Goal: Task Accomplishment & Management: Manage account settings

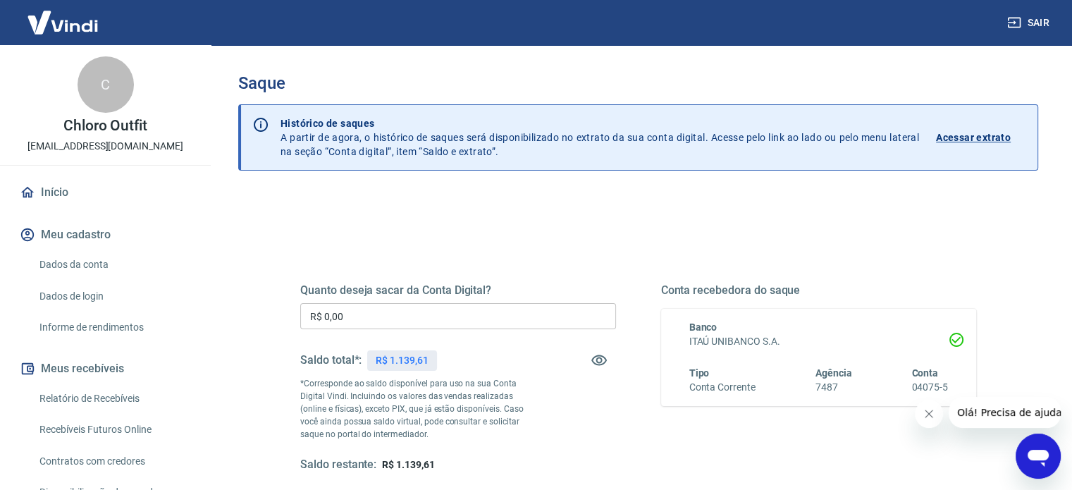
click at [351, 314] on input "R$ 0,00" at bounding box center [458, 316] width 316 height 26
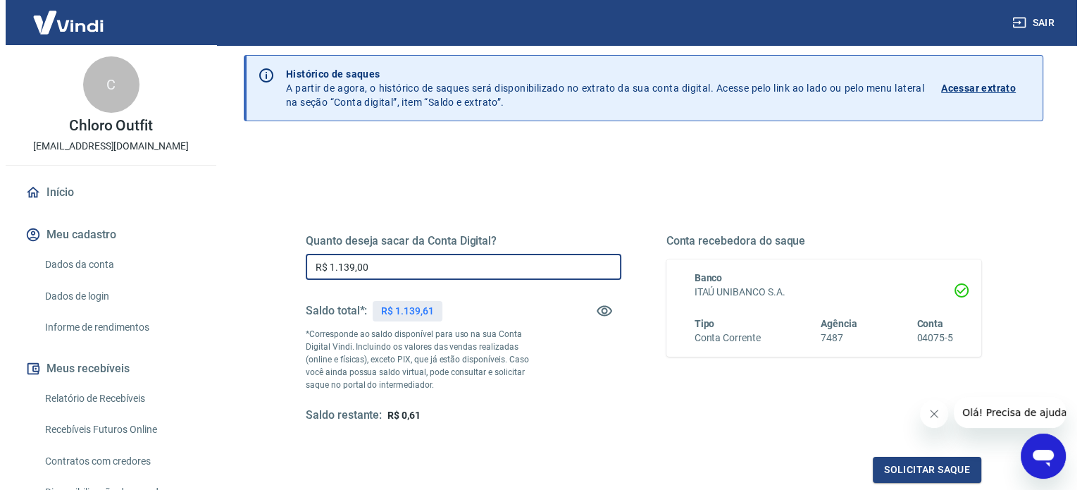
scroll to position [141, 0]
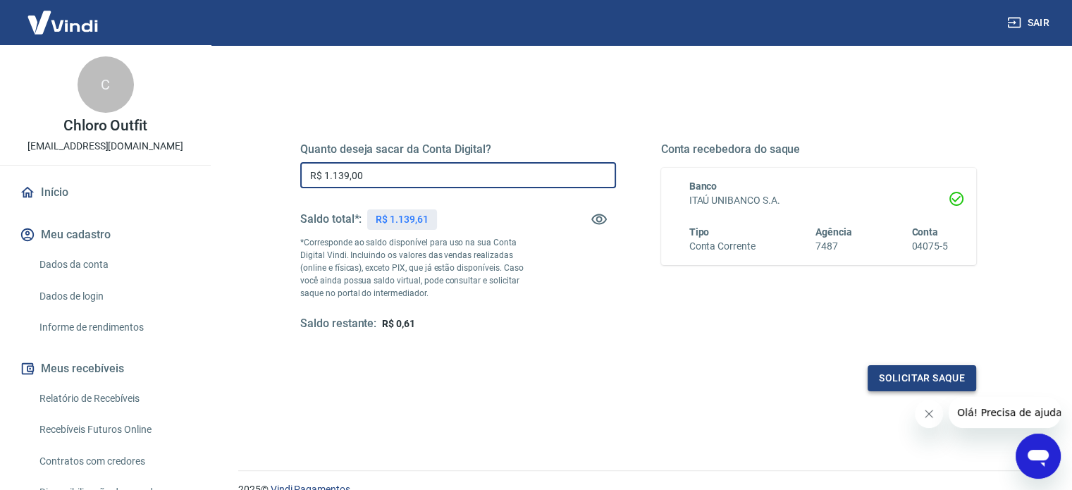
type input "R$ 1.139,00"
click at [919, 375] on button "Solicitar saque" at bounding box center [921, 378] width 109 height 26
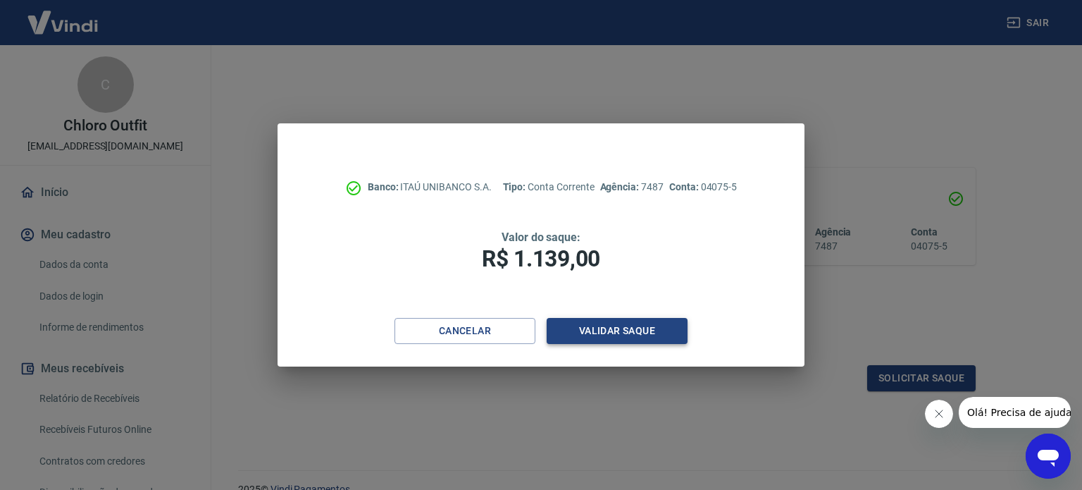
click at [642, 332] on button "Validar saque" at bounding box center [617, 331] width 141 height 26
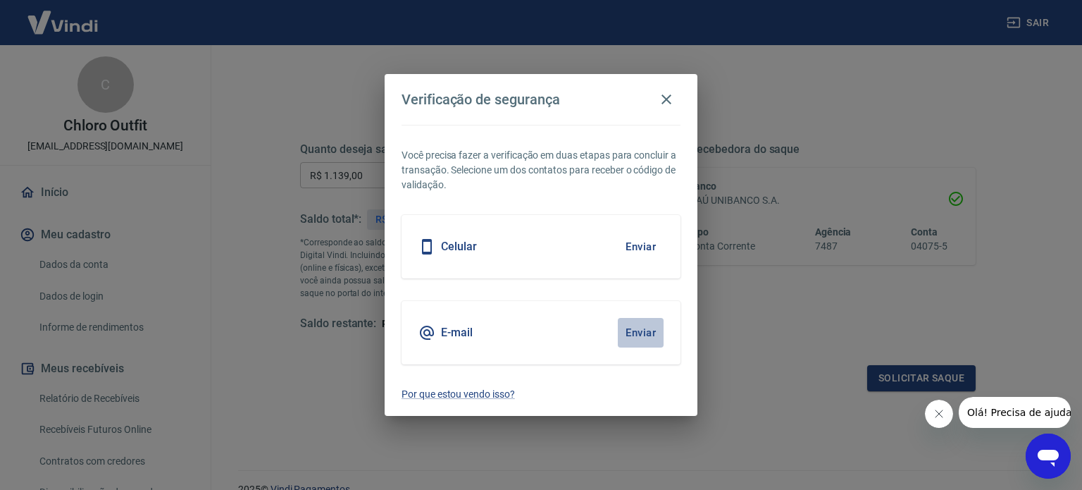
click at [641, 331] on button "Enviar" at bounding box center [641, 333] width 46 height 30
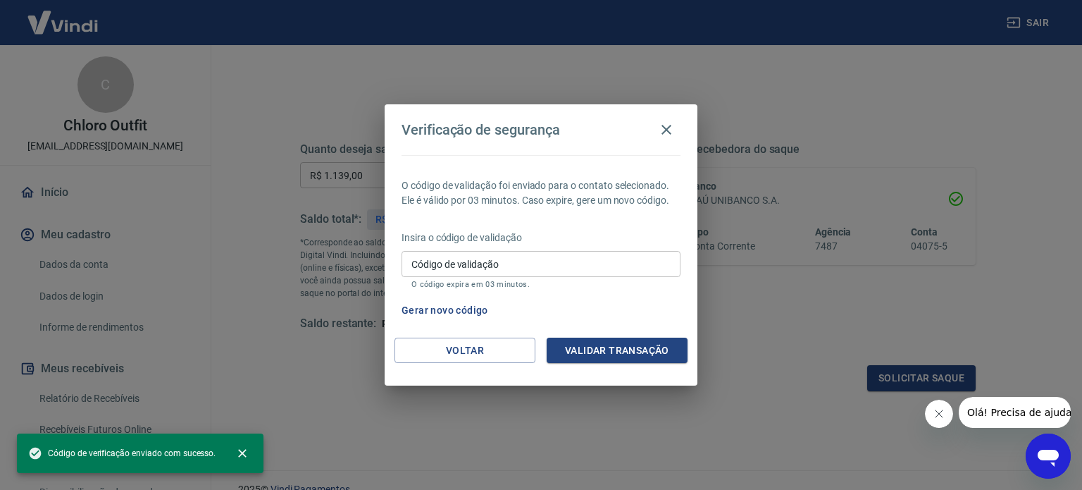
click at [435, 307] on button "Gerar novo código" at bounding box center [445, 310] width 98 height 26
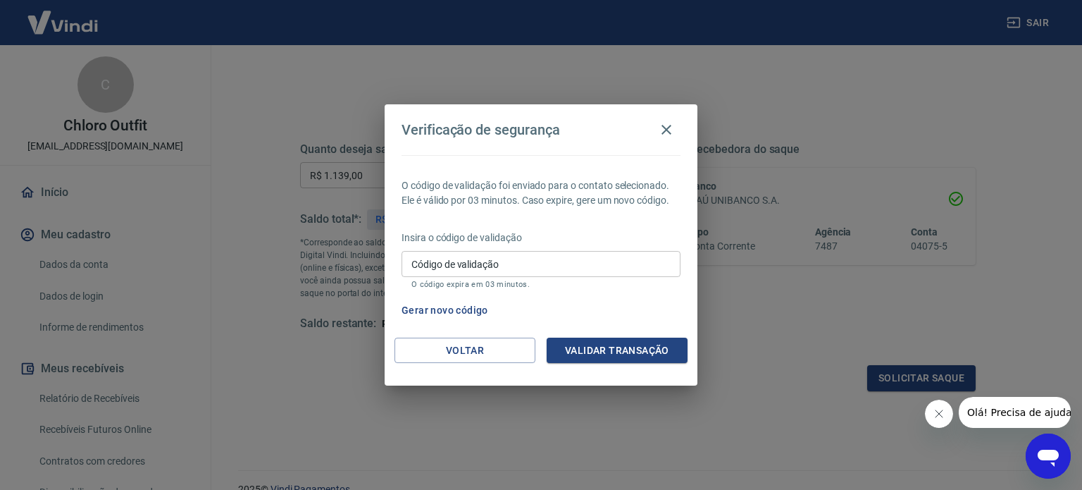
click at [477, 313] on button "Gerar novo código" at bounding box center [445, 310] width 98 height 26
click at [488, 354] on button "Voltar" at bounding box center [465, 351] width 141 height 26
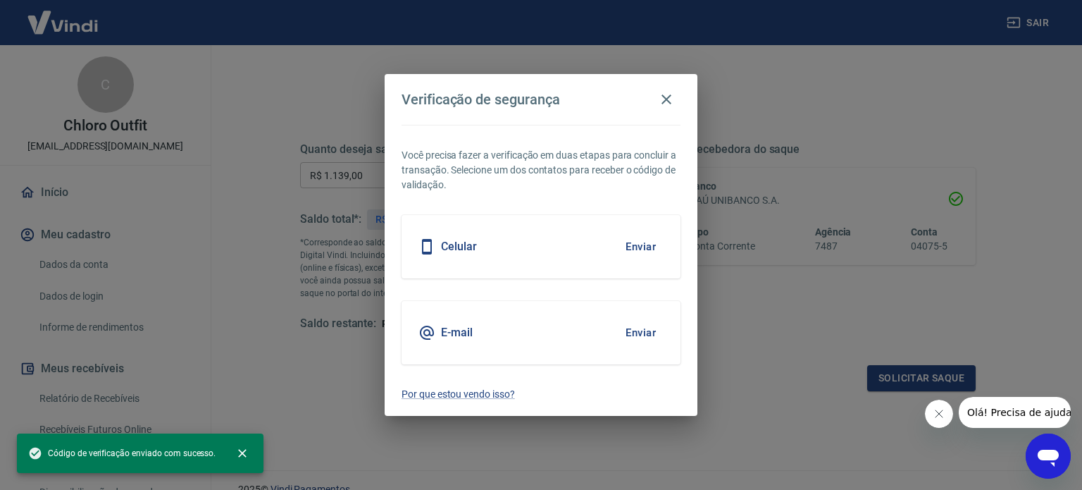
click at [523, 315] on div "E-mail Enviar" at bounding box center [541, 332] width 279 height 63
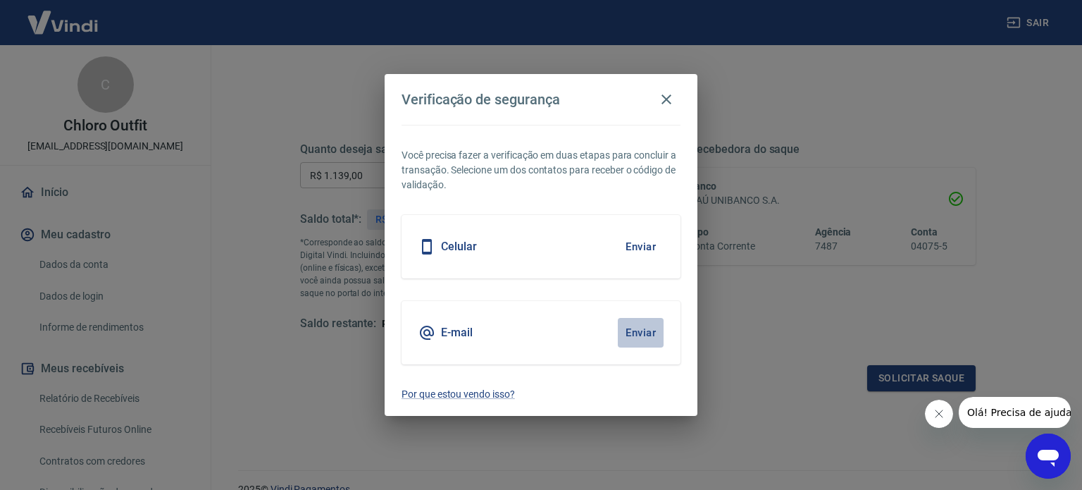
click at [640, 333] on button "Enviar" at bounding box center [641, 333] width 46 height 30
click at [650, 329] on button "Enviar" at bounding box center [641, 333] width 46 height 30
click at [665, 99] on icon "button" at bounding box center [667, 99] width 10 height 10
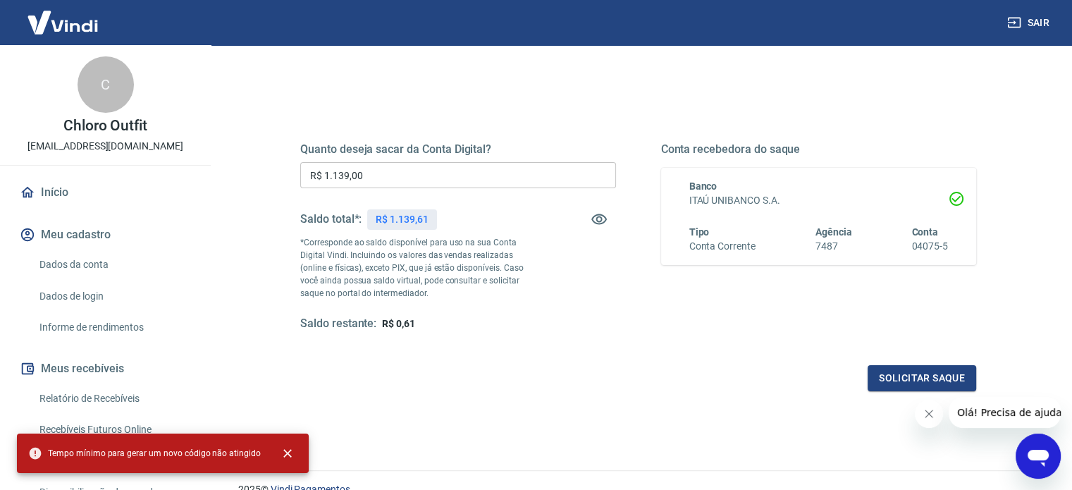
click at [532, 333] on div "Quanto deseja sacar da Conta Digital? R$ 1.139,00 ​ Saldo total*: R$ 1.139,61 *…" at bounding box center [638, 250] width 676 height 283
click at [915, 378] on button "Solicitar saque" at bounding box center [921, 378] width 109 height 26
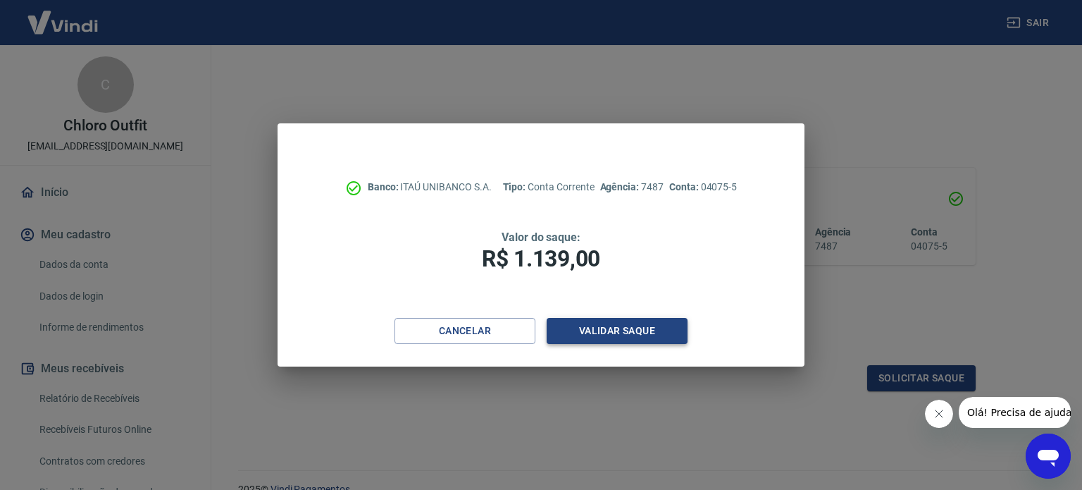
click at [686, 328] on button "Validar saque" at bounding box center [617, 331] width 141 height 26
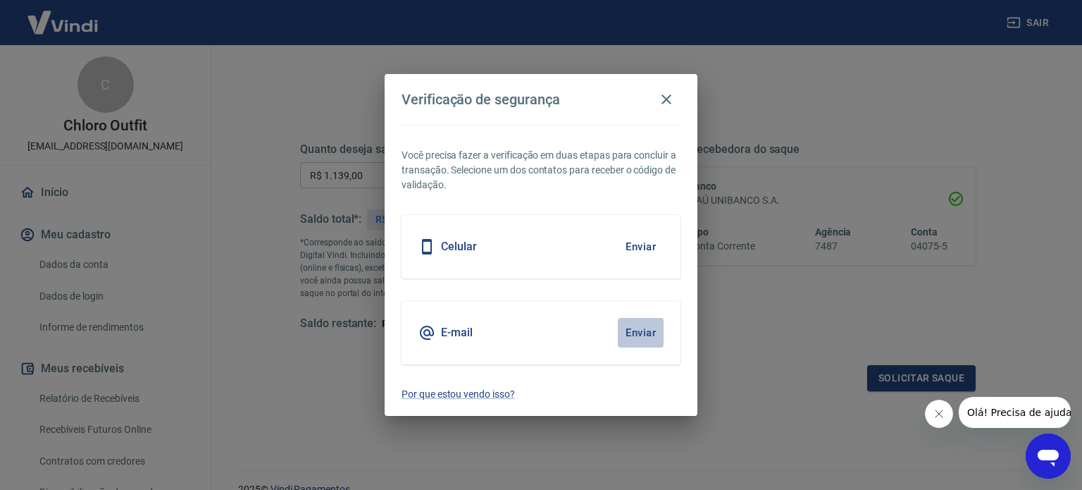
click at [644, 335] on button "Enviar" at bounding box center [641, 333] width 46 height 30
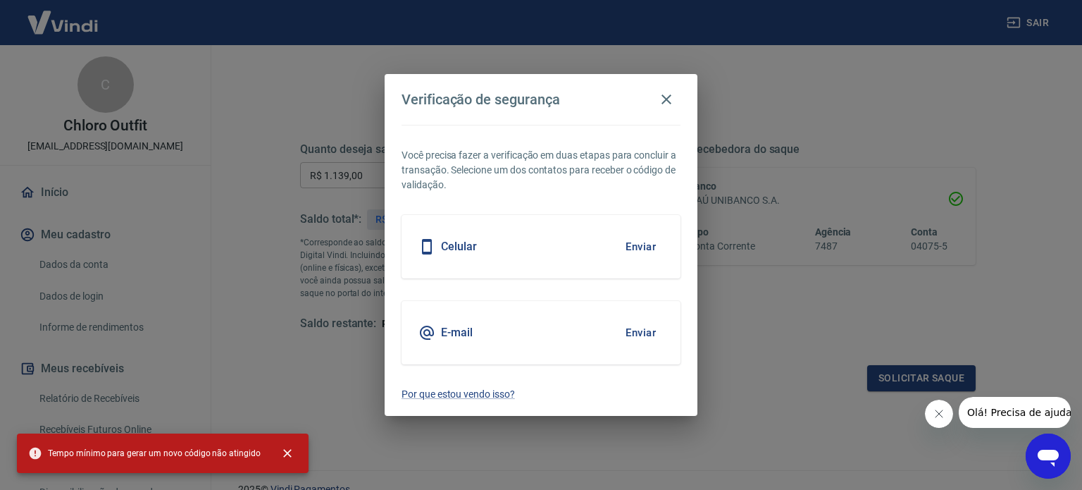
click at [649, 248] on button "Enviar" at bounding box center [641, 247] width 46 height 30
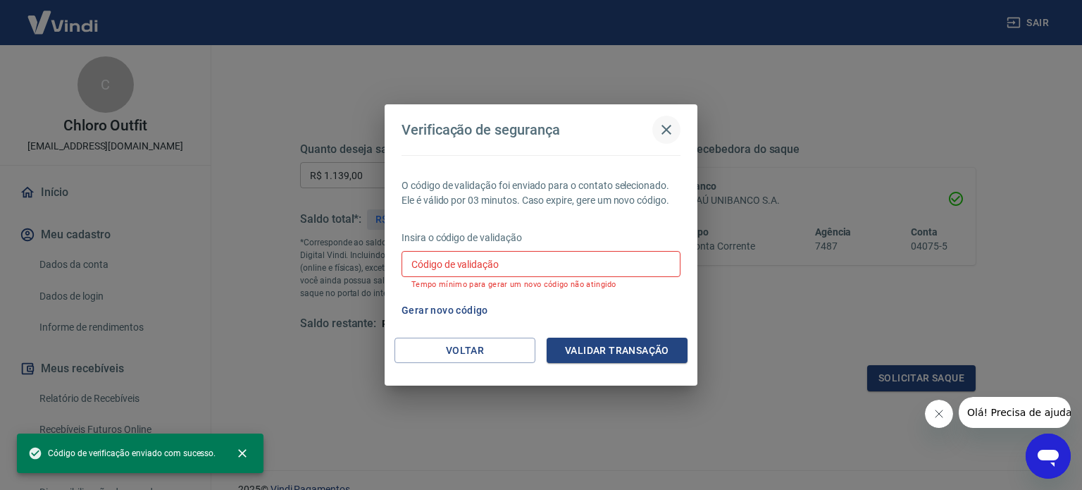
click at [668, 132] on icon "button" at bounding box center [667, 130] width 10 height 10
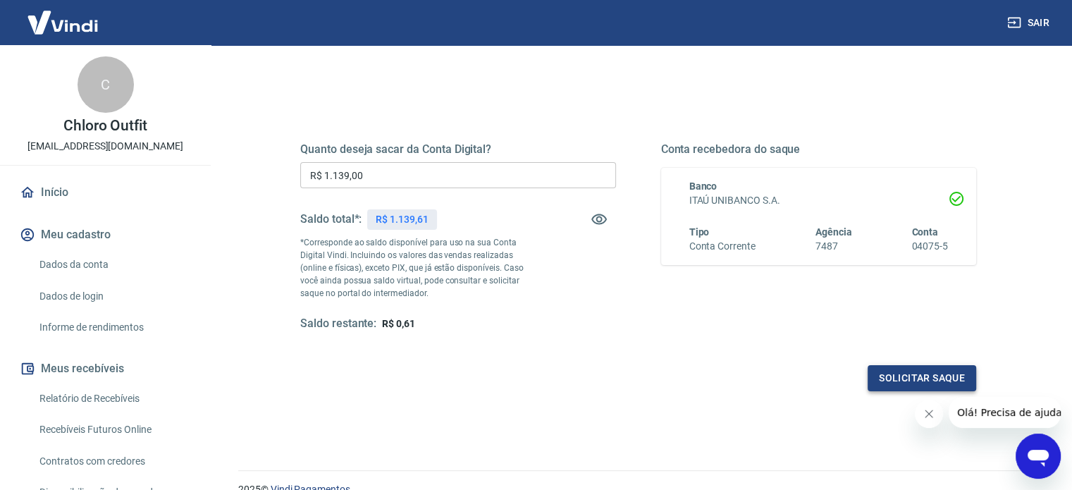
click at [929, 372] on button "Solicitar saque" at bounding box center [921, 378] width 109 height 26
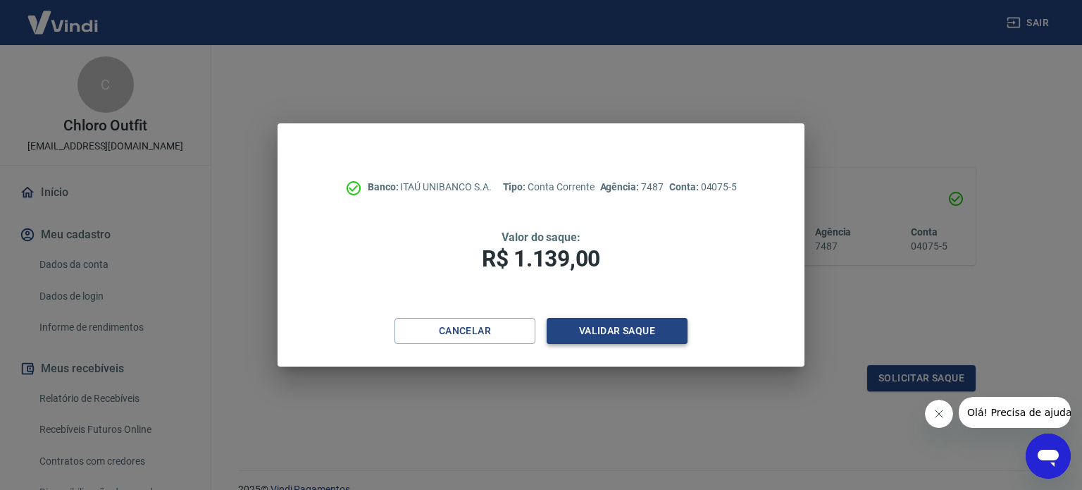
click at [640, 335] on button "Validar saque" at bounding box center [617, 331] width 141 height 26
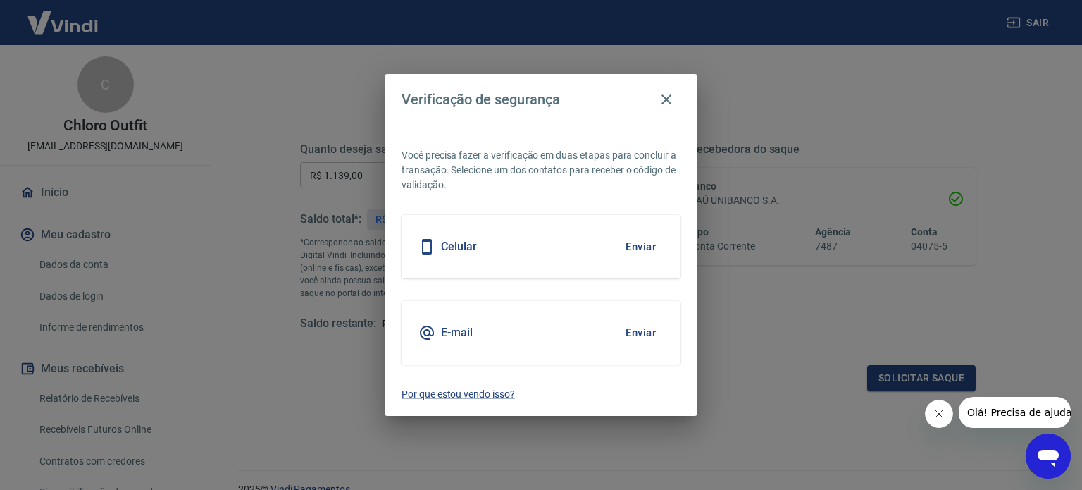
click at [643, 242] on button "Enviar" at bounding box center [641, 247] width 46 height 30
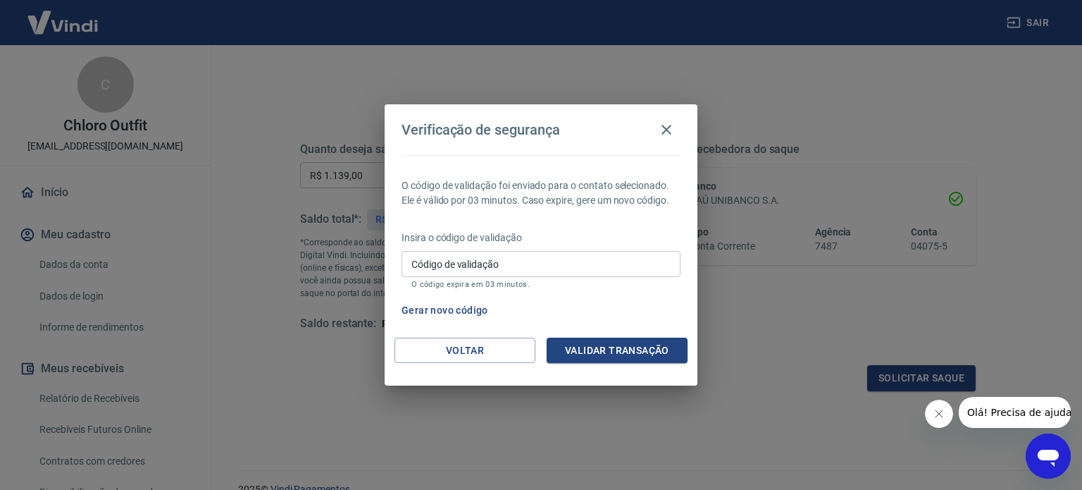
click at [600, 273] on input "Código de validação" at bounding box center [541, 264] width 279 height 26
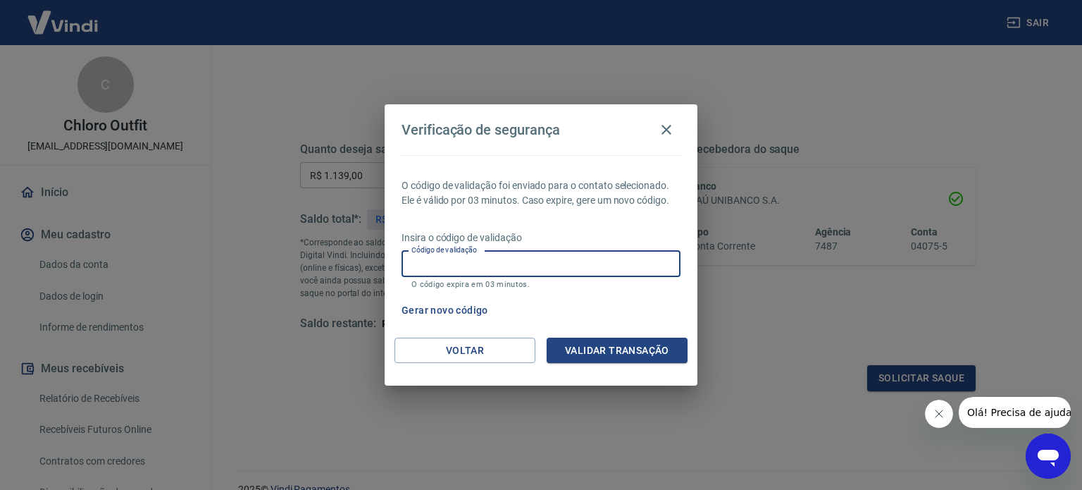
click at [593, 273] on input "Código de validação" at bounding box center [541, 264] width 279 height 26
click at [509, 263] on input "Código de validação" at bounding box center [541, 264] width 279 height 26
drag, startPoint x: 460, startPoint y: 268, endPoint x: 342, endPoint y: 263, distance: 117.8
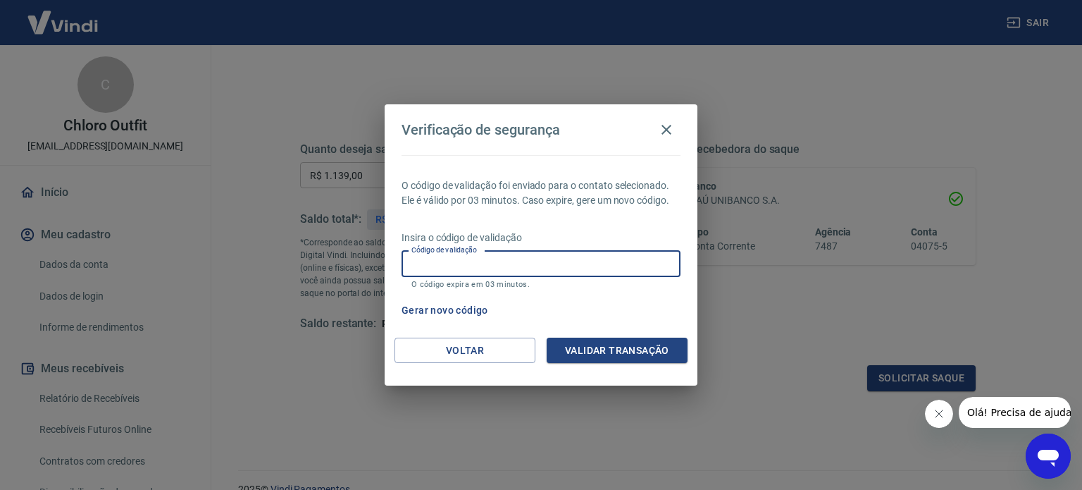
click at [347, 263] on div "Verificação de segurança O código de validação foi enviado para o contato selec…" at bounding box center [541, 245] width 1082 height 490
drag, startPoint x: 454, startPoint y: 271, endPoint x: 452, endPoint y: 264, distance: 7.4
click at [453, 271] on input "Código de validação" at bounding box center [541, 264] width 279 height 26
click at [452, 264] on input "Código de validação" at bounding box center [541, 264] width 279 height 26
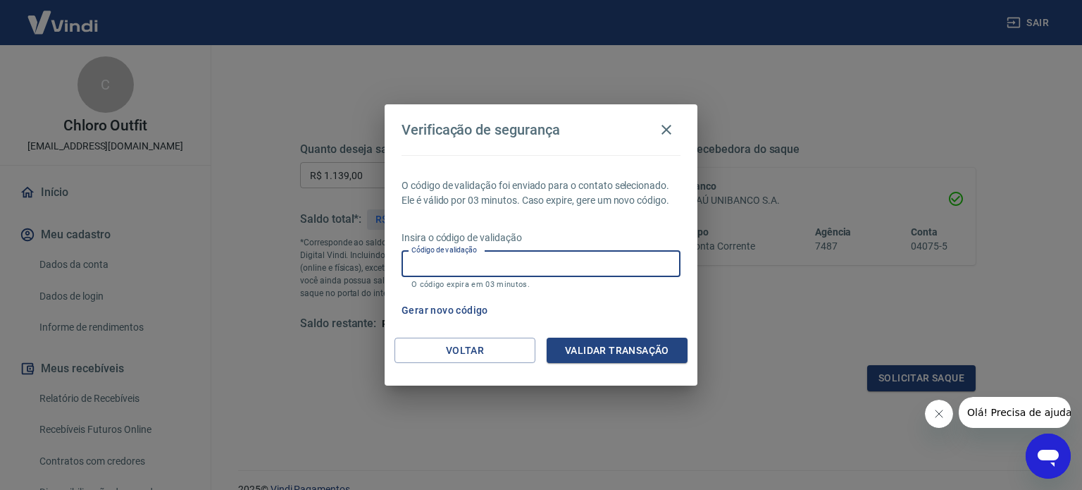
click at [452, 264] on input "Código de validação" at bounding box center [541, 264] width 279 height 26
type input "244381"
click at [624, 346] on button "Validar transação" at bounding box center [617, 351] width 141 height 26
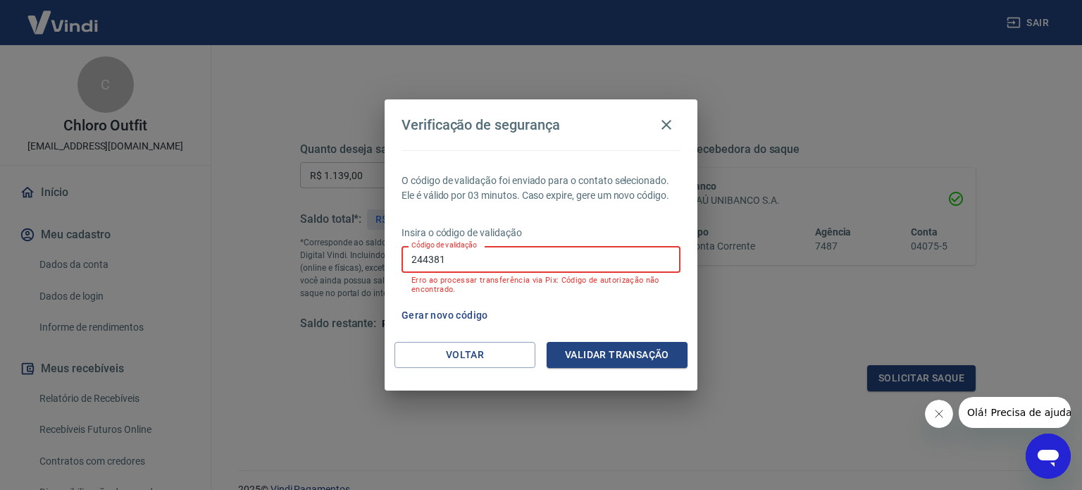
click at [520, 260] on input "244381" at bounding box center [541, 259] width 279 height 26
type input "819722"
drag, startPoint x: 650, startPoint y: 365, endPoint x: 654, endPoint y: 356, distance: 10.1
click at [651, 361] on button "Validar transação" at bounding box center [617, 355] width 141 height 26
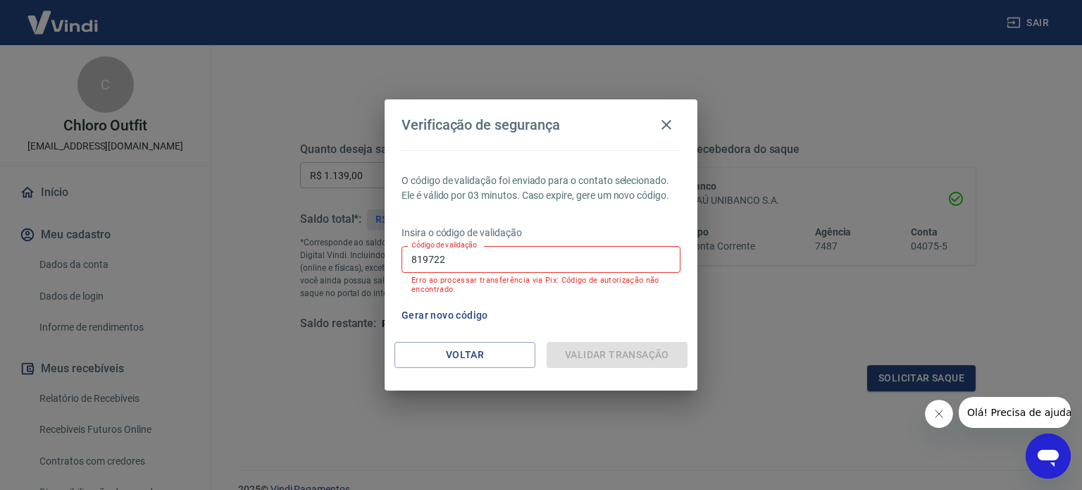
click at [654, 356] on div "Validar transação" at bounding box center [617, 355] width 141 height 26
